Goal: Information Seeking & Learning: Learn about a topic

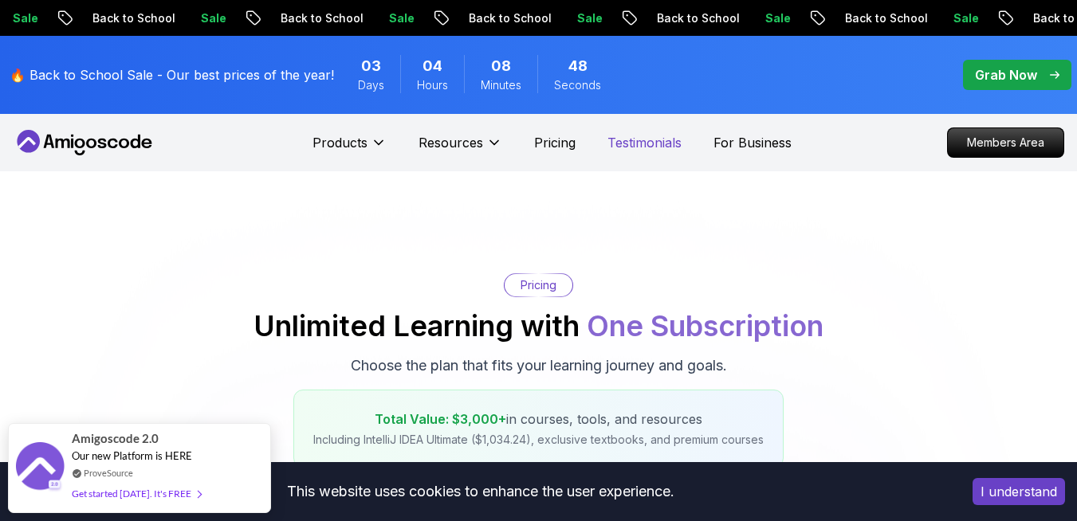
click at [632, 141] on p "Testimonials" at bounding box center [644, 142] width 74 height 19
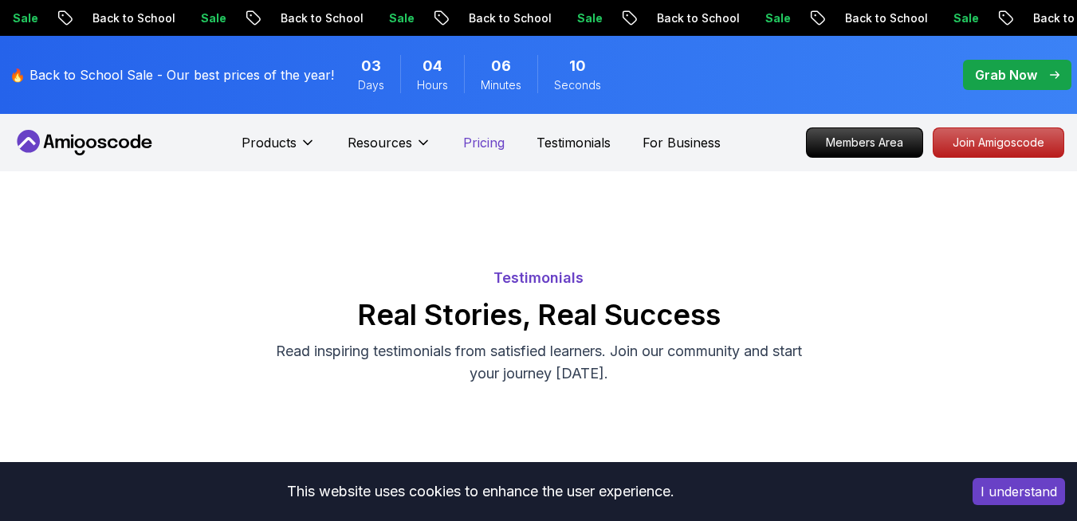
click at [464, 146] on p "Pricing" at bounding box center [483, 142] width 41 height 19
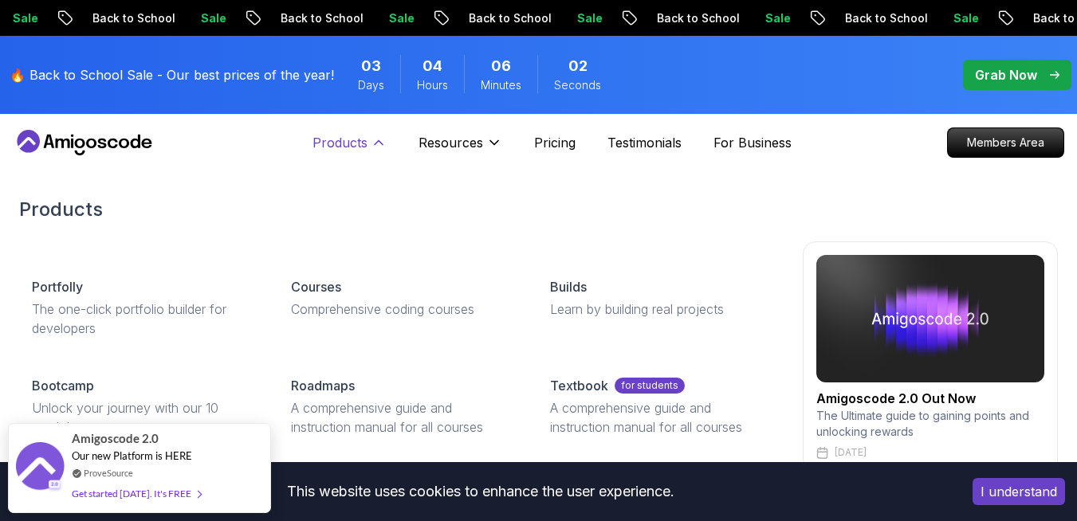
click at [349, 142] on p "Products" at bounding box center [340, 142] width 55 height 19
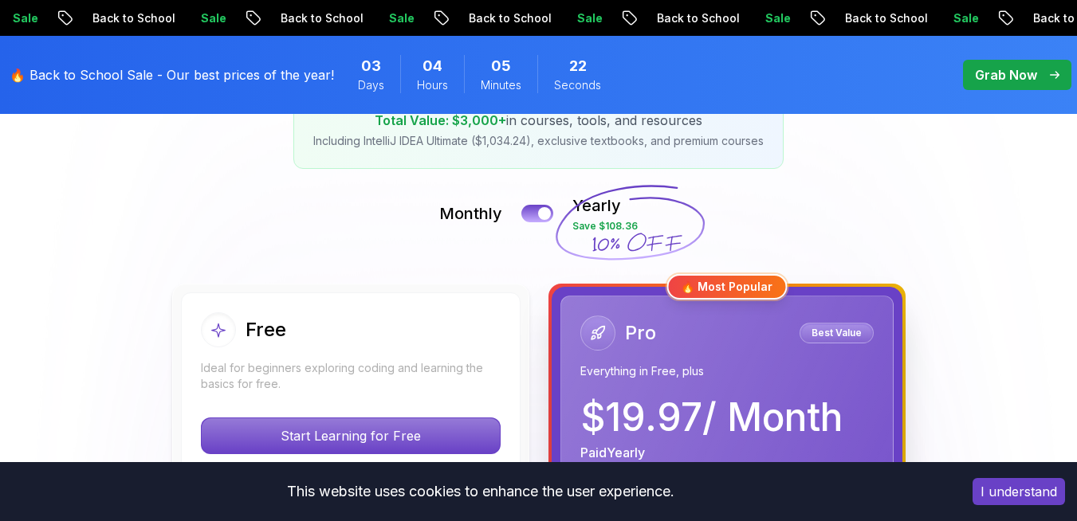
scroll to position [303, 0]
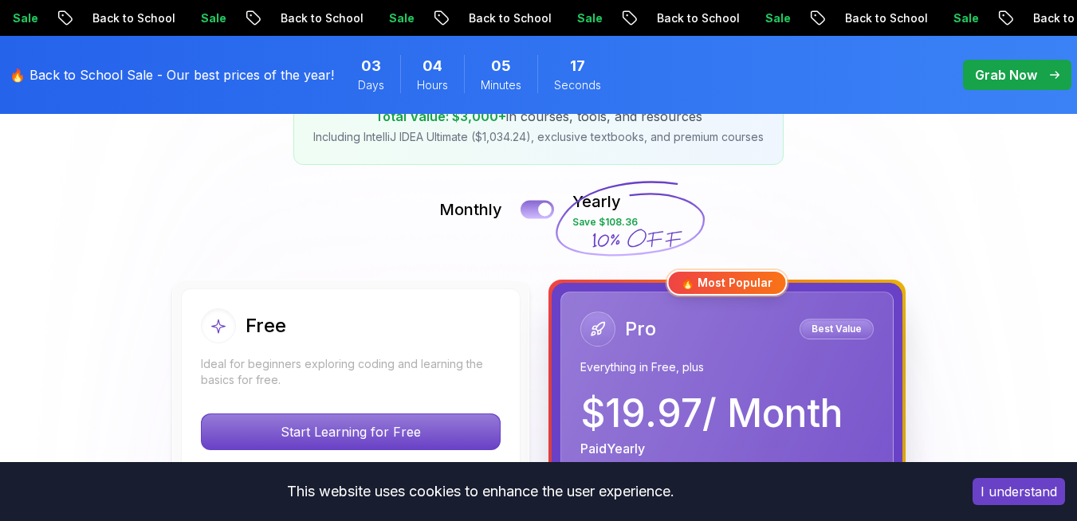
click at [537, 206] on button at bounding box center [537, 209] width 33 height 18
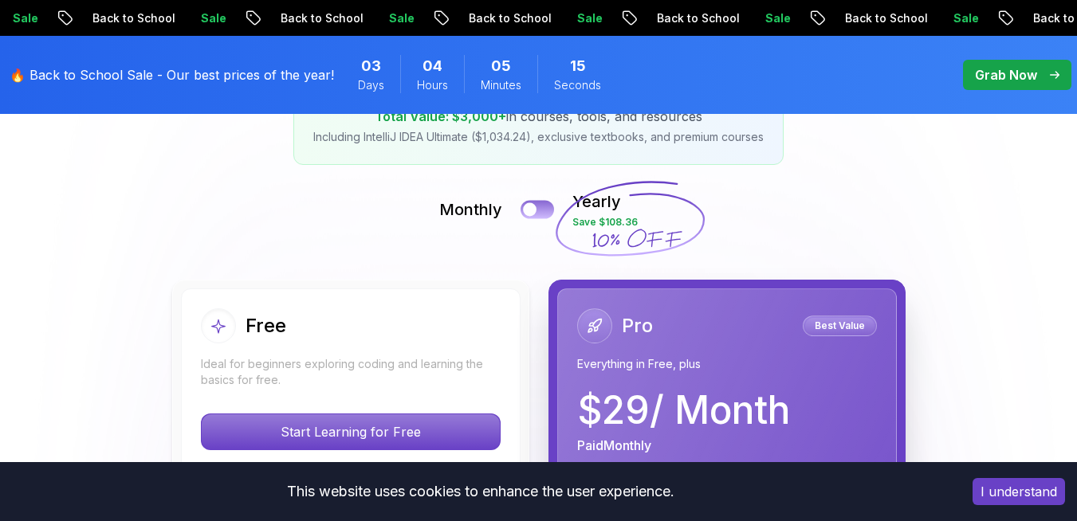
click at [537, 206] on button at bounding box center [537, 209] width 33 height 18
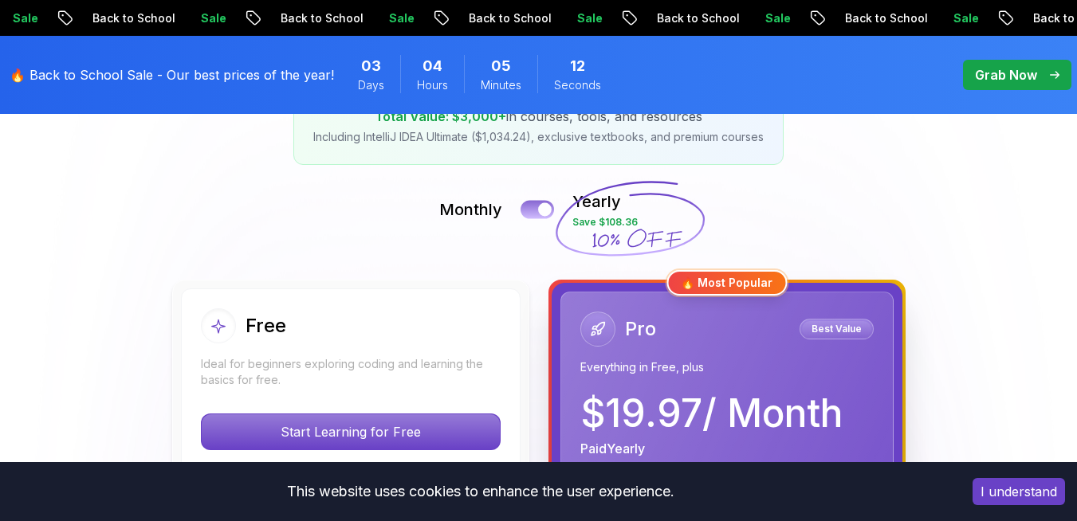
click at [537, 206] on button at bounding box center [537, 209] width 33 height 18
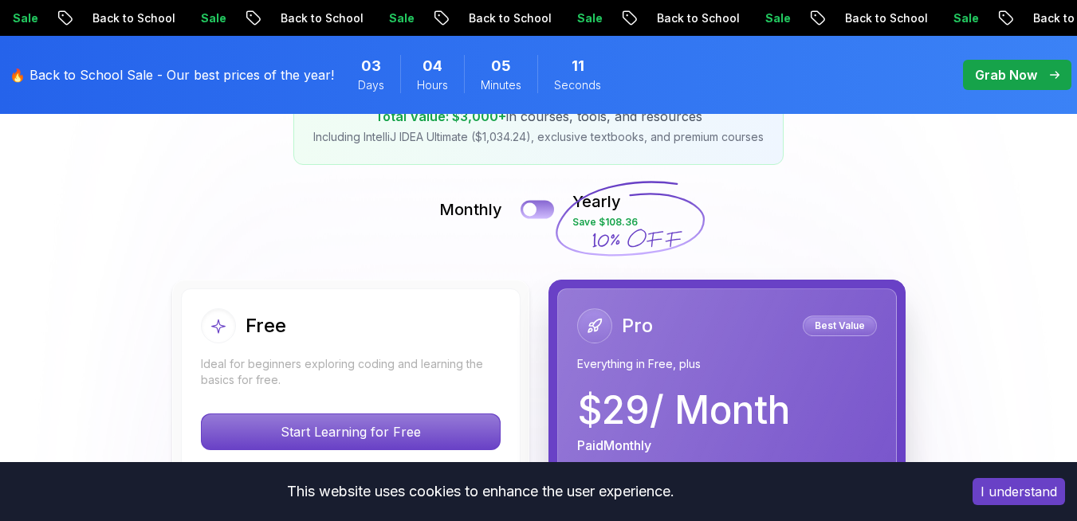
click at [537, 206] on button at bounding box center [537, 209] width 33 height 18
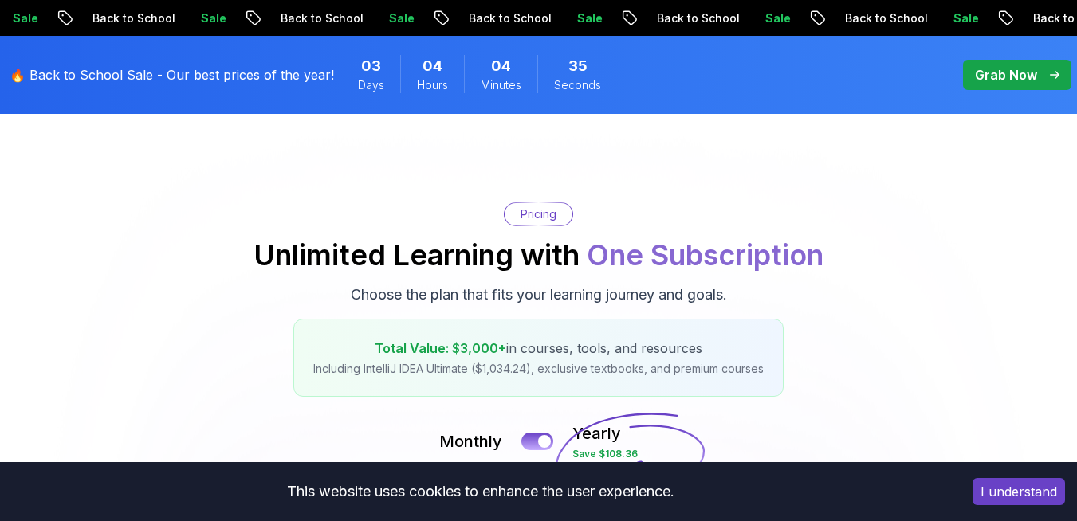
scroll to position [0, 0]
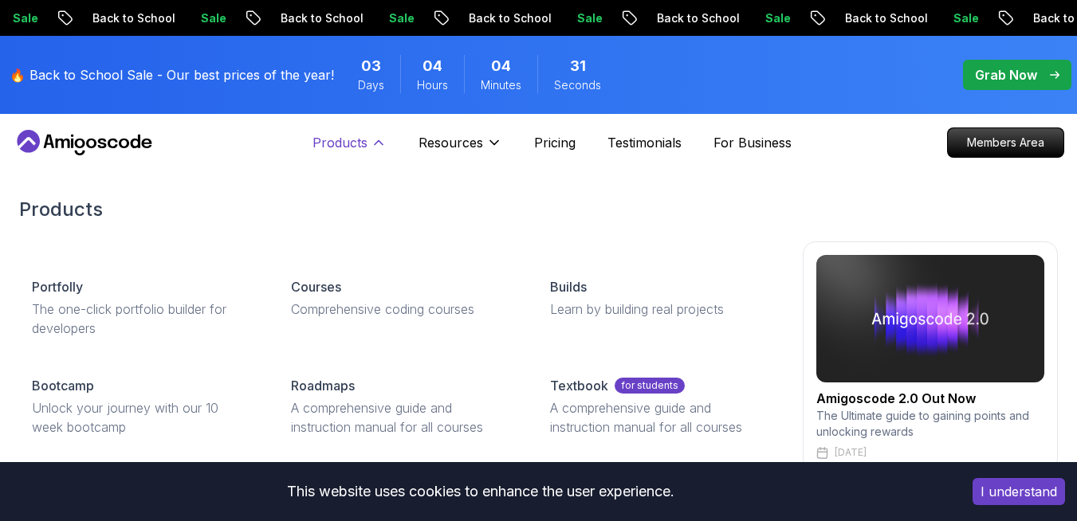
click at [351, 143] on p "Products" at bounding box center [340, 142] width 55 height 19
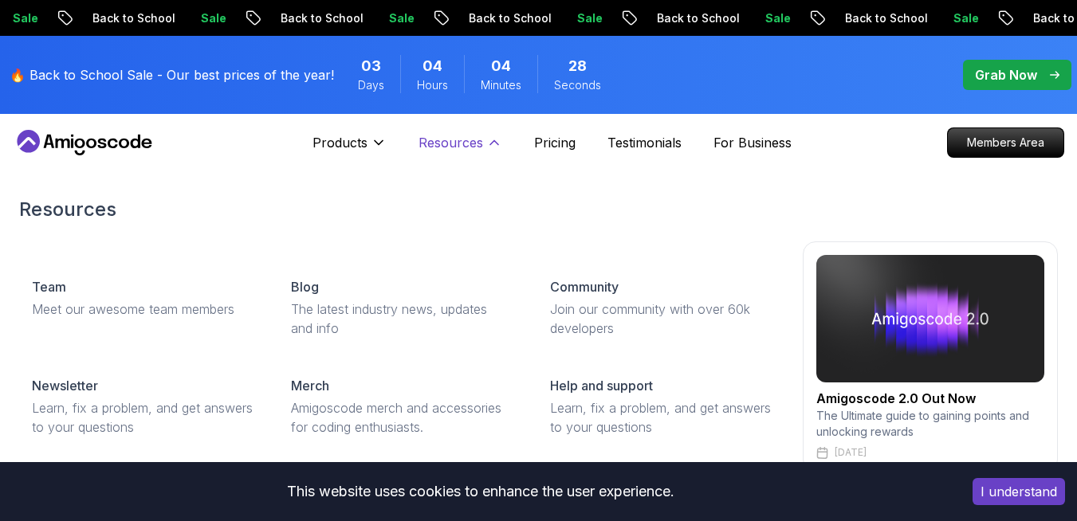
click at [442, 142] on p "Resources" at bounding box center [451, 142] width 65 height 19
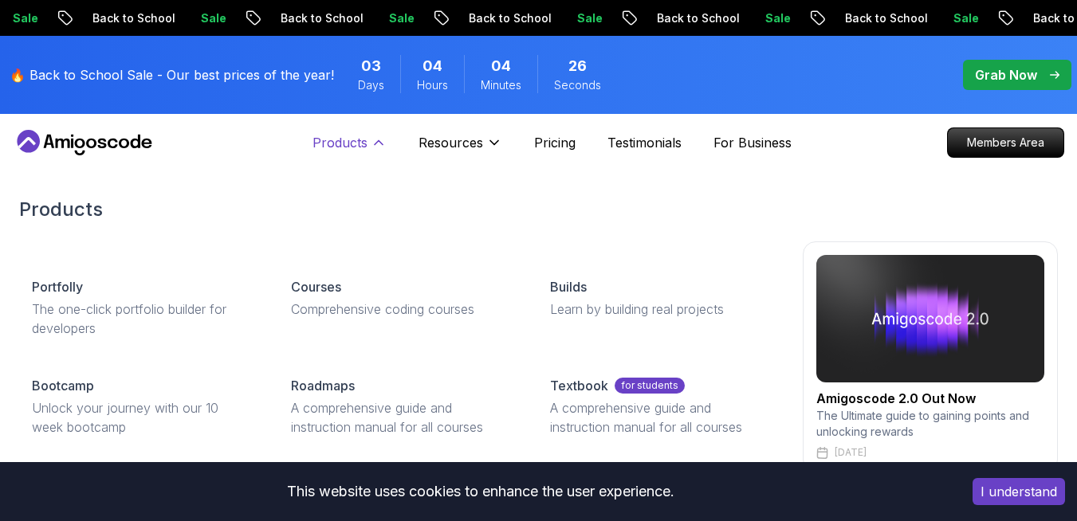
click at [344, 143] on p "Products" at bounding box center [340, 142] width 55 height 19
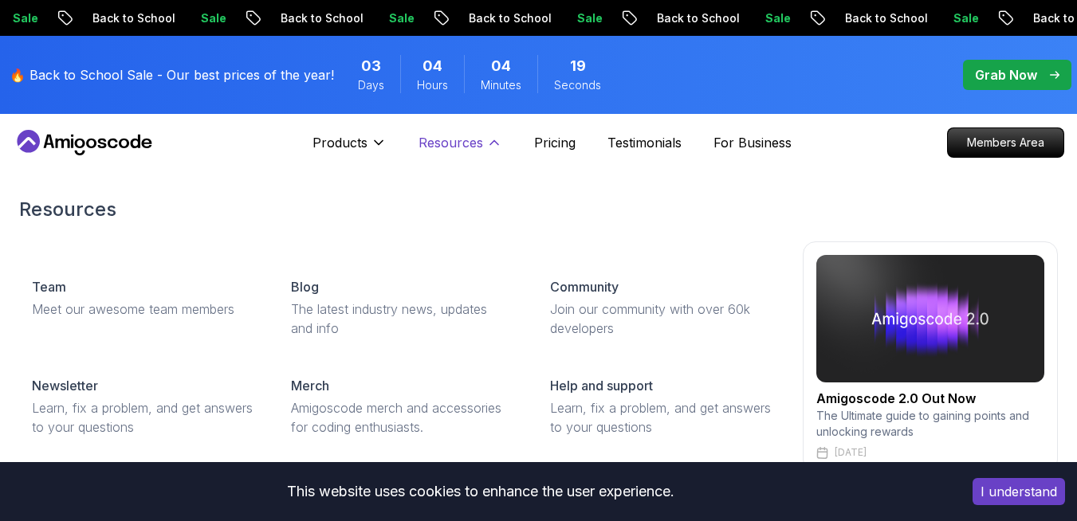
click at [464, 144] on p "Resources" at bounding box center [451, 142] width 65 height 19
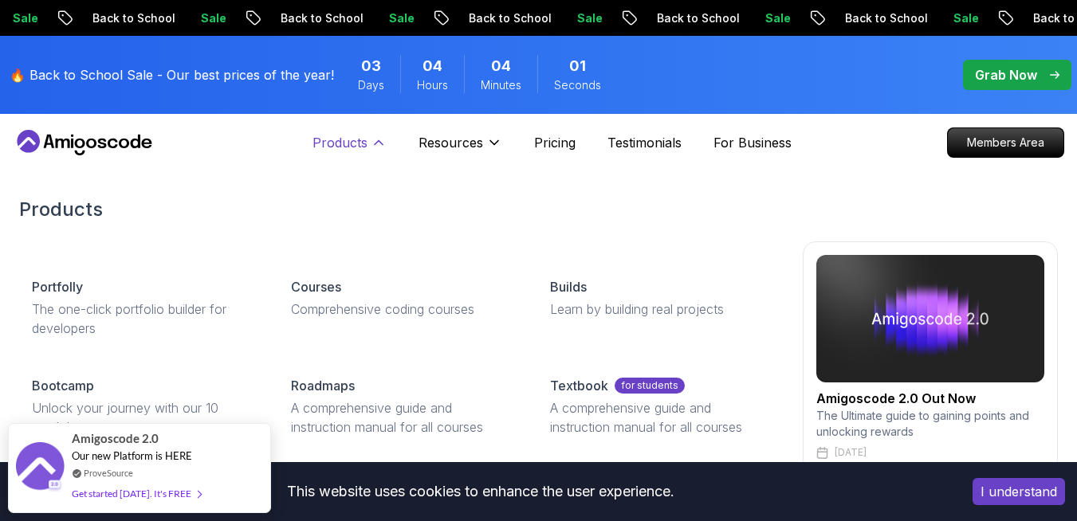
click at [347, 136] on p "Products" at bounding box center [340, 142] width 55 height 19
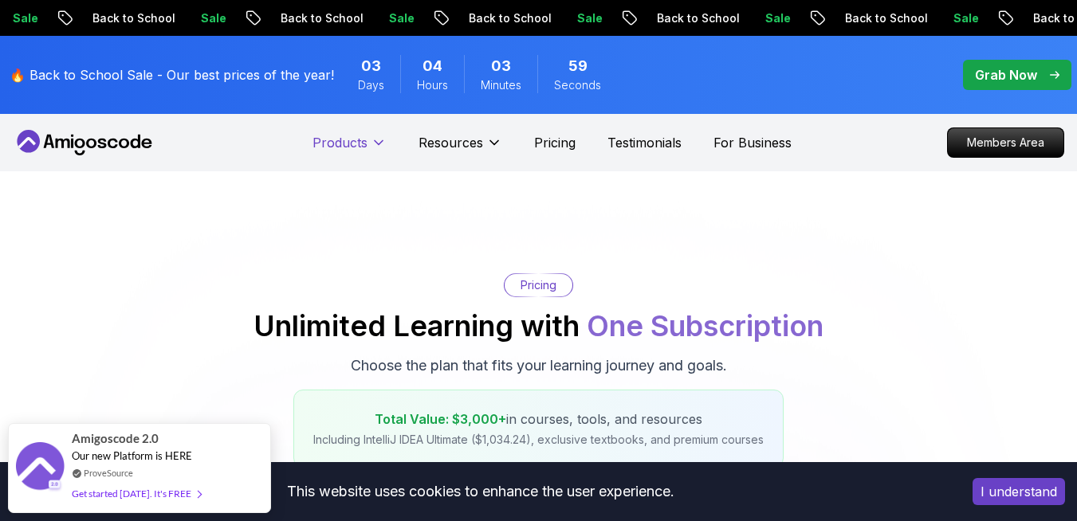
click at [347, 140] on p "Products" at bounding box center [340, 142] width 55 height 19
click at [285, 53] on div "🔥 Back to School Sale - Our best prices of the year! 03 Days 04 Hours 03 Minute…" at bounding box center [313, 74] width 617 height 59
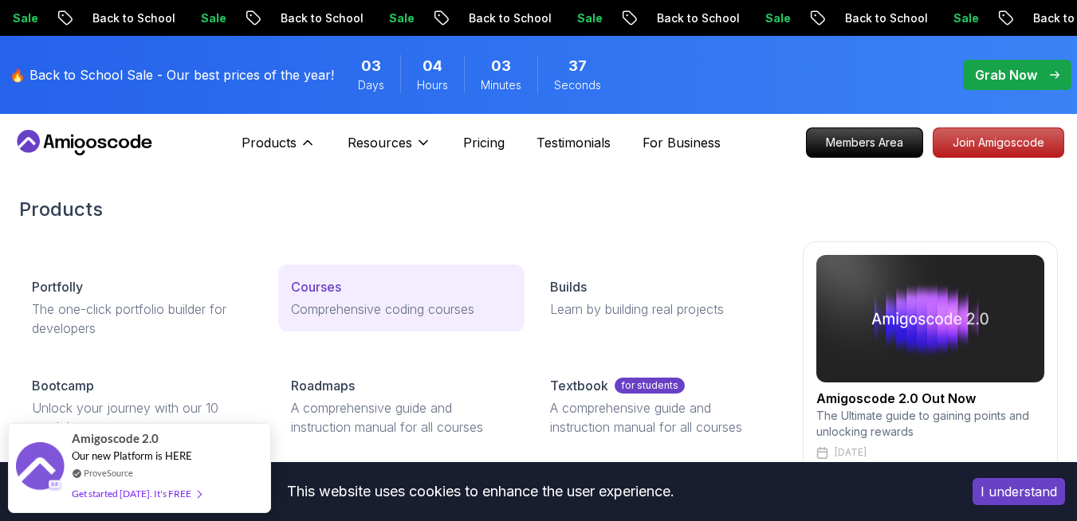
click at [317, 293] on p "Courses" at bounding box center [316, 286] width 50 height 19
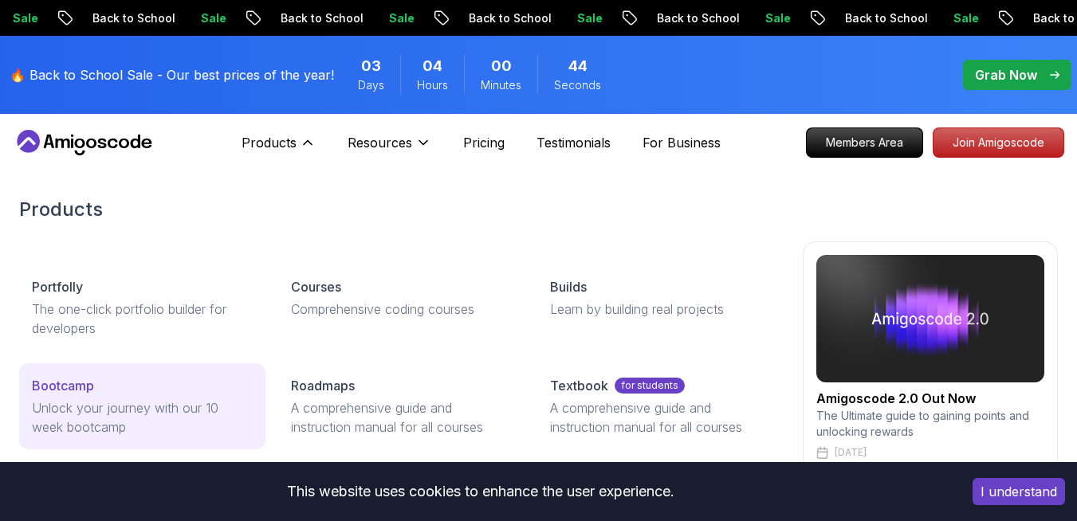
click at [73, 387] on p "Bootcamp" at bounding box center [63, 385] width 62 height 19
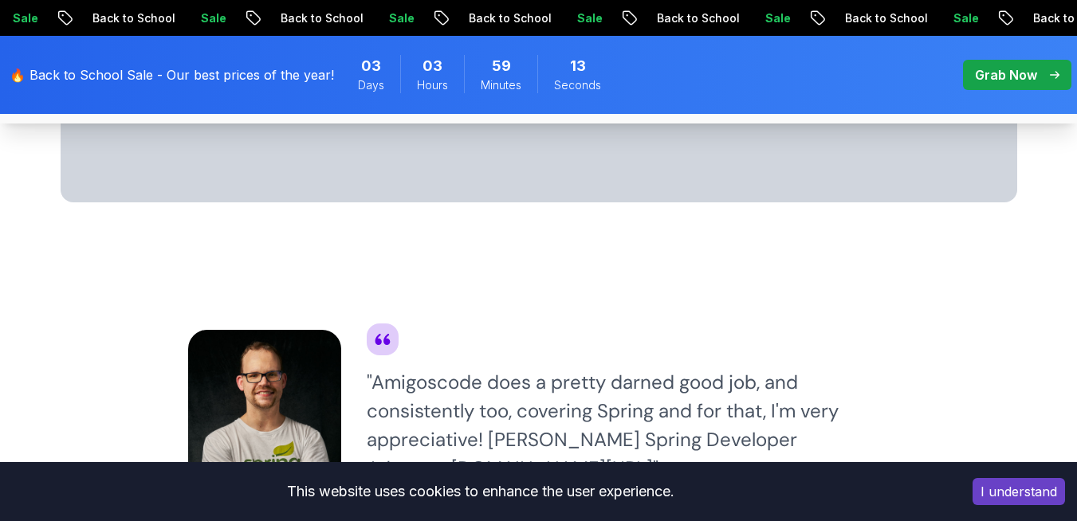
scroll to position [1295, 0]
